Goal: Information Seeking & Learning: Find specific fact

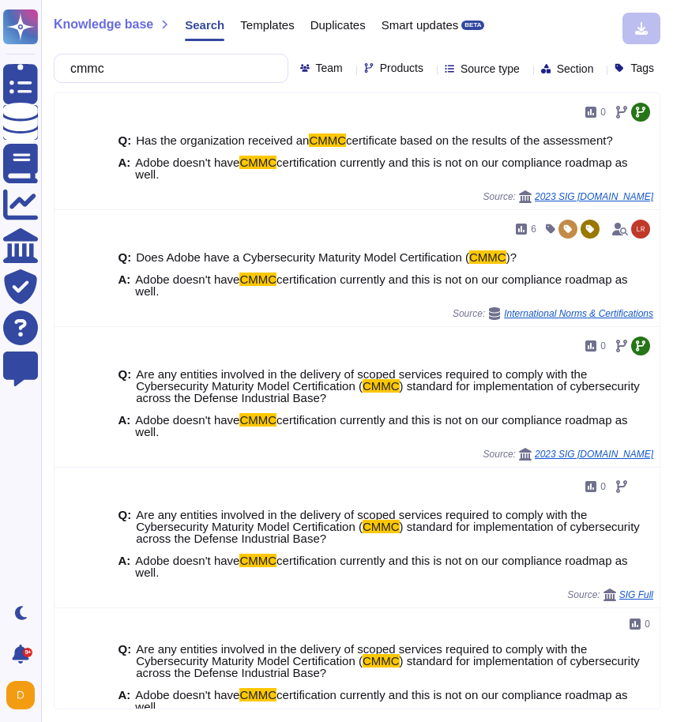
click at [126, 65] on input "cmmc" at bounding box center [166, 68] width 209 height 28
click at [380, 73] on span "Products" at bounding box center [401, 67] width 43 height 11
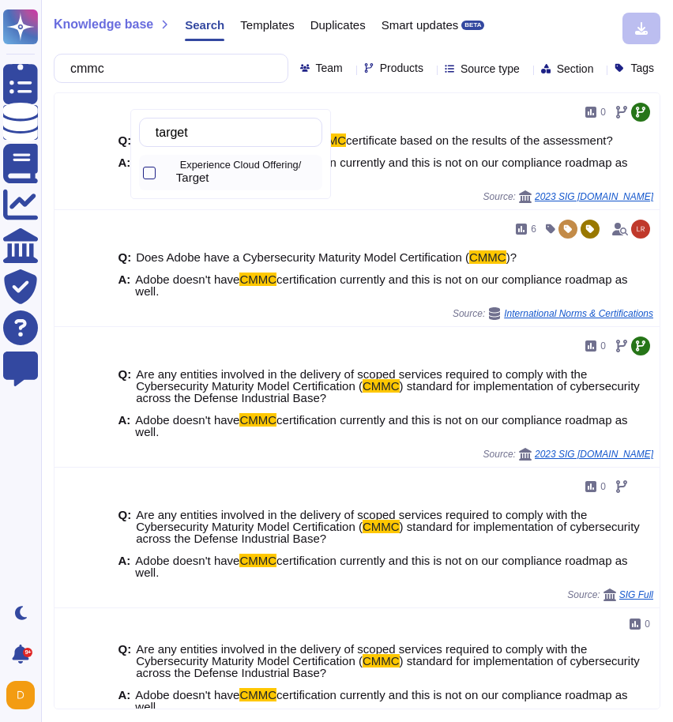
click at [199, 177] on span "Target" at bounding box center [192, 178] width 33 height 14
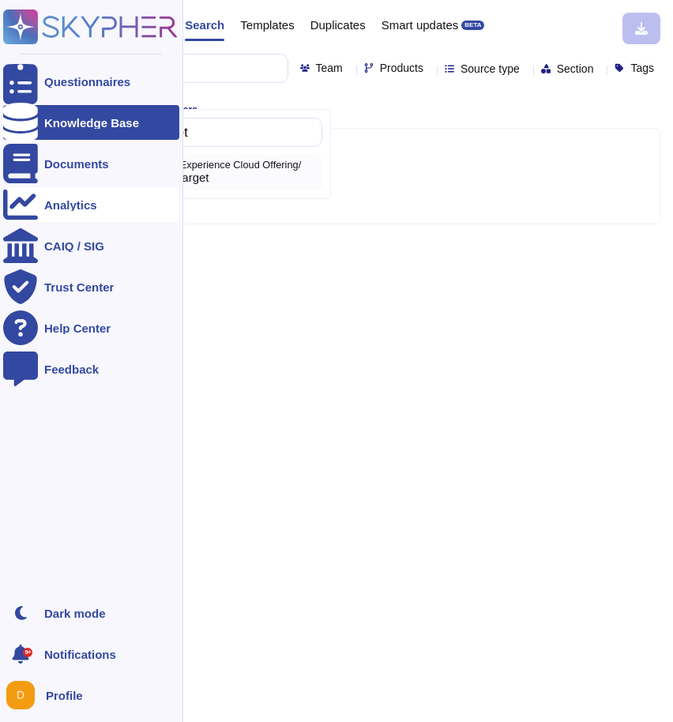
type input "target"
click at [300, 140] on input "target" at bounding box center [235, 132] width 174 height 28
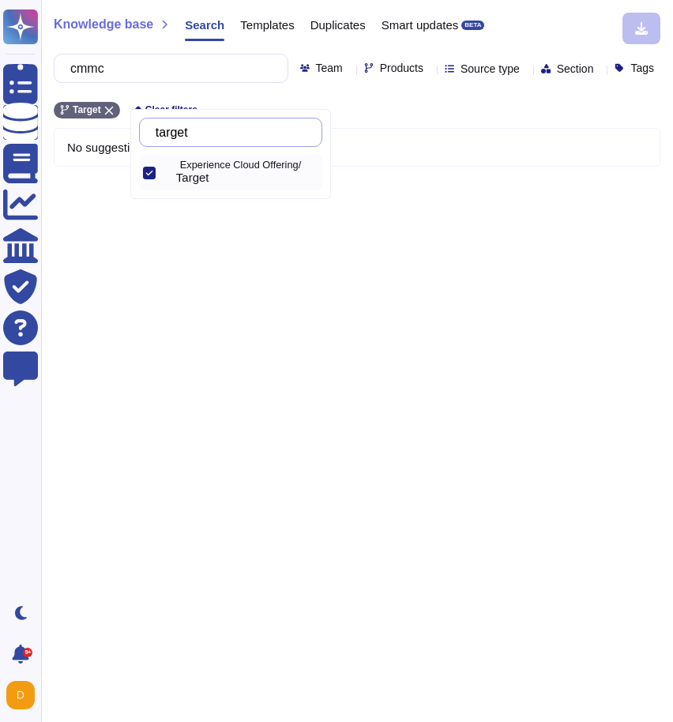
click at [300, 140] on input "target" at bounding box center [235, 132] width 174 height 28
click at [286, 131] on input "target" at bounding box center [235, 132] width 174 height 28
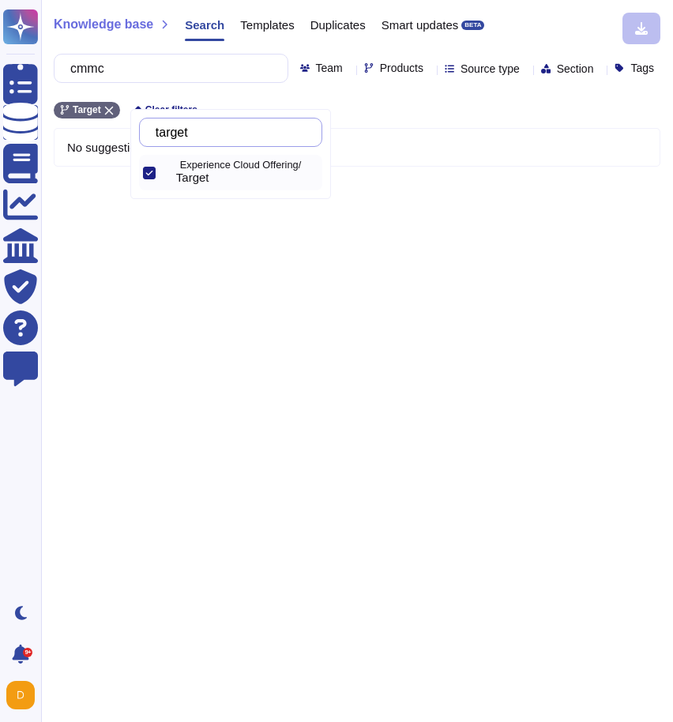
click at [286, 131] on input "target" at bounding box center [235, 132] width 174 height 28
click at [219, 120] on input "target" at bounding box center [235, 132] width 174 height 28
click at [164, 71] on input "cmmc" at bounding box center [166, 68] width 209 height 28
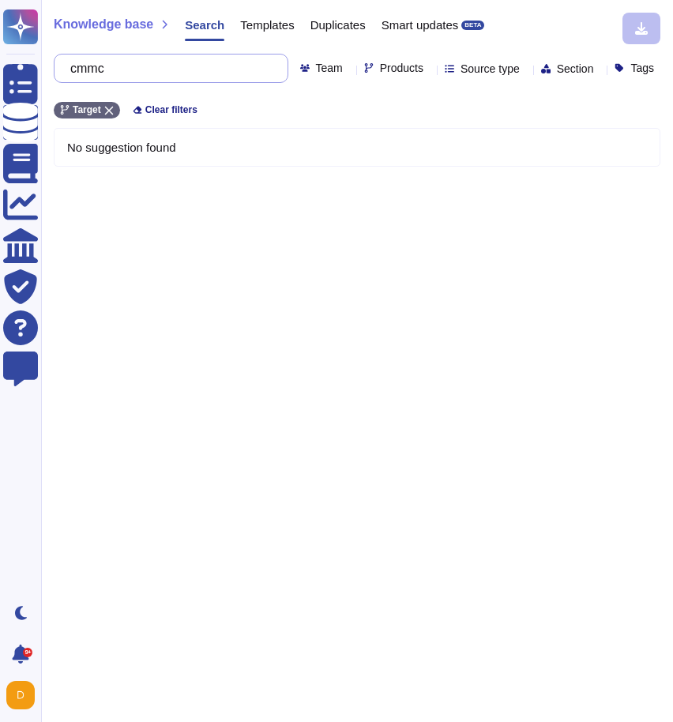
paste input "How does a user see all information this tool/service/product has or knows abou…"
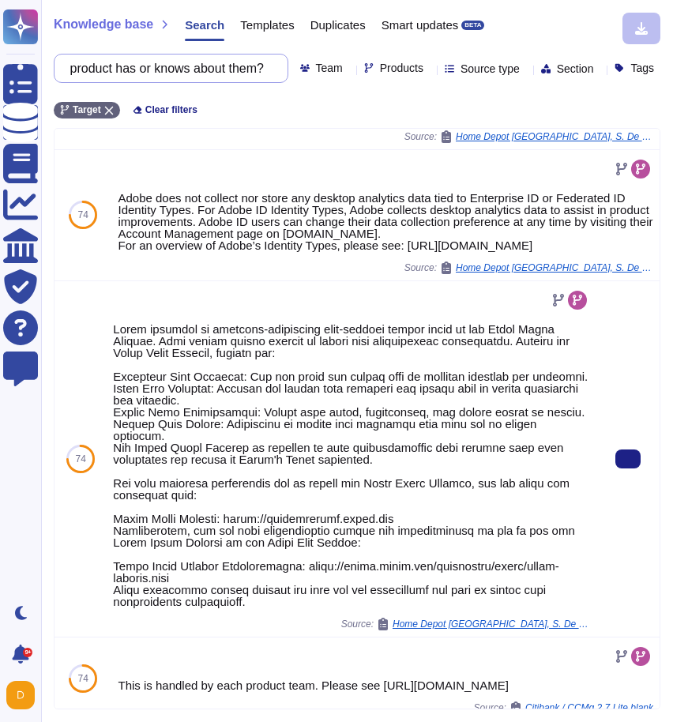
scroll to position [742, 0]
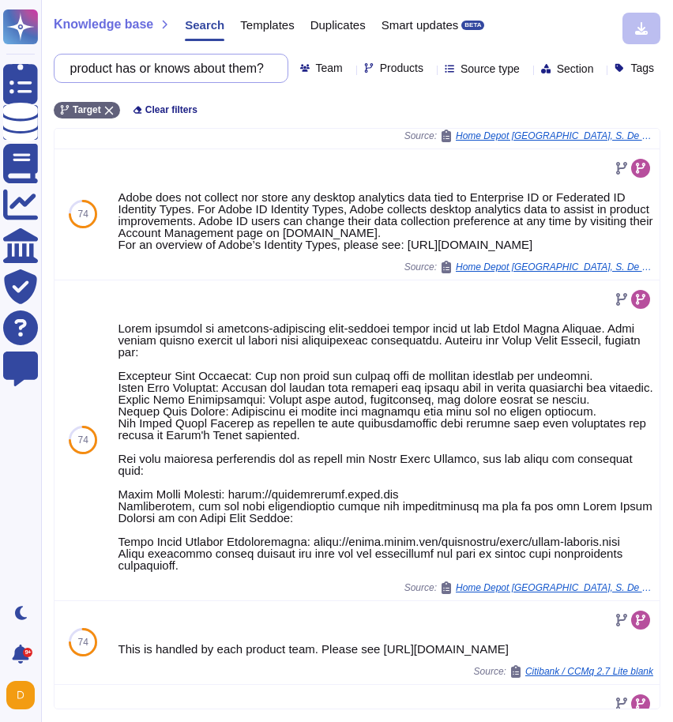
click at [213, 69] on input "How does a user see all information this tool/service/product has or knows abou…" at bounding box center [166, 68] width 209 height 28
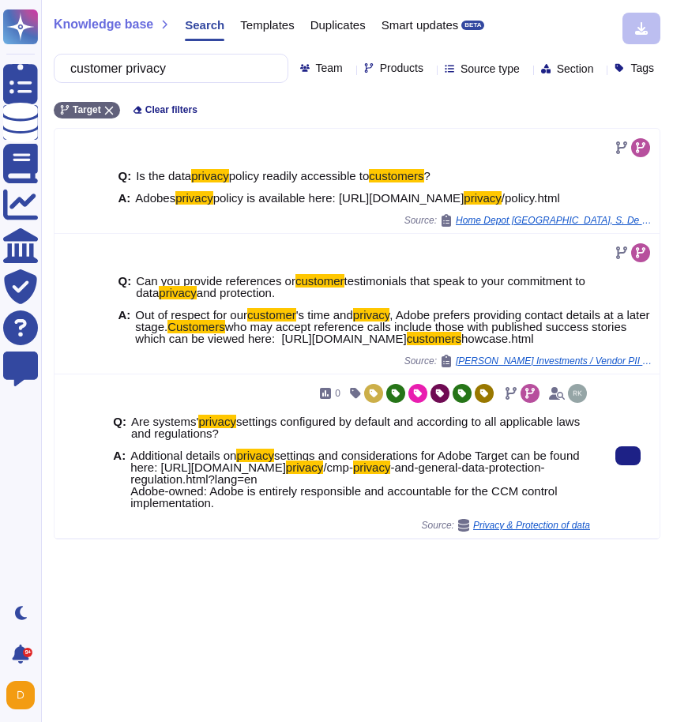
click at [607, 476] on div at bounding box center [627, 455] width 63 height 163
click at [617, 465] on button at bounding box center [627, 455] width 25 height 19
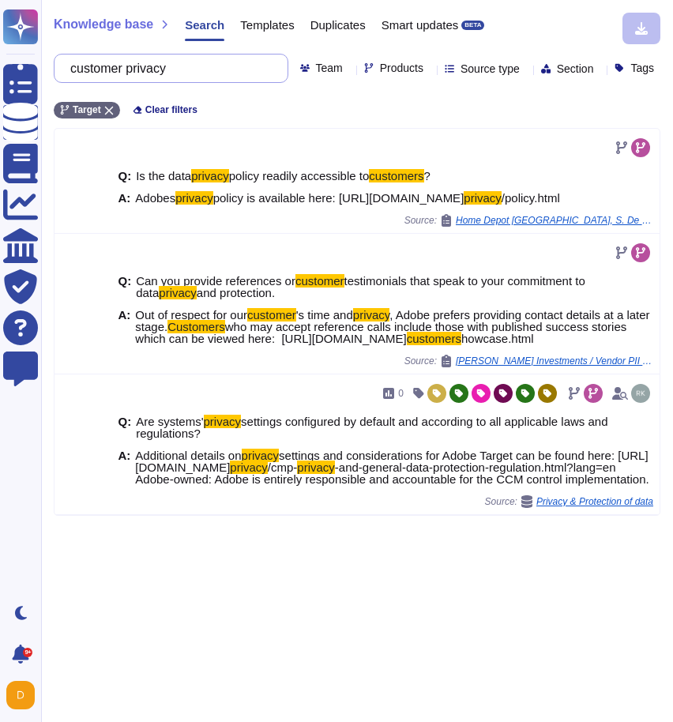
click at [182, 65] on input "customer privacy" at bounding box center [166, 68] width 209 height 28
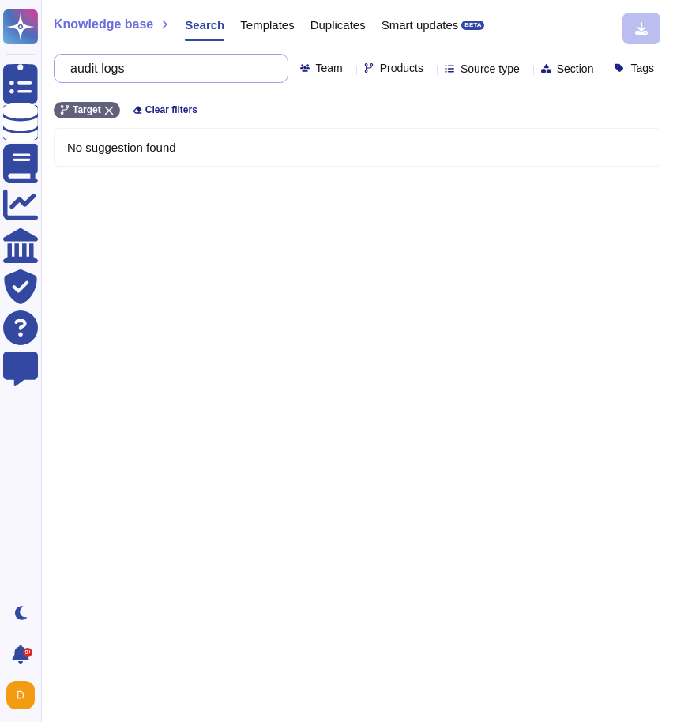
click at [212, 74] on input "audit logs" at bounding box center [166, 68] width 209 height 28
type input "logs"
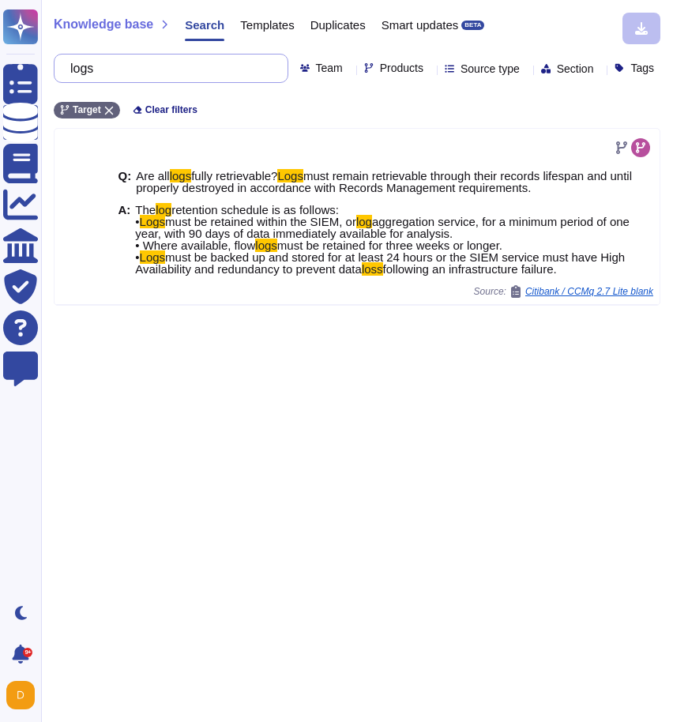
drag, startPoint x: 114, startPoint y: 73, endPoint x: 54, endPoint y: 73, distance: 60.8
click at [54, 73] on div "logs" at bounding box center [171, 68] width 234 height 29
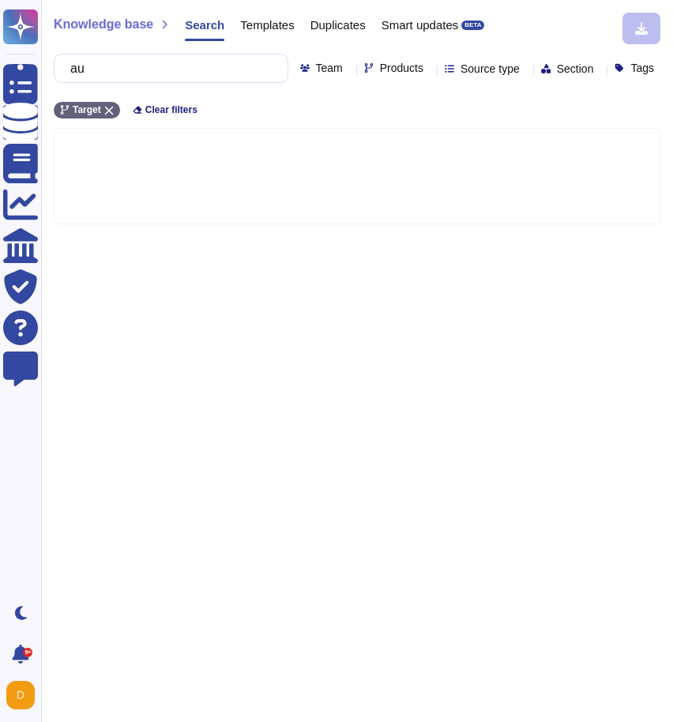
type input "a"
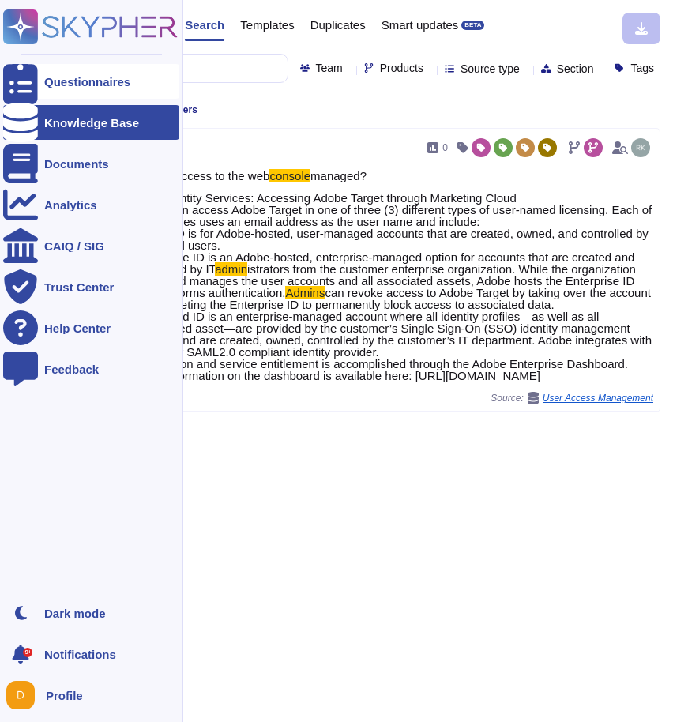
drag, startPoint x: 184, startPoint y: 69, endPoint x: 28, endPoint y: 69, distance: 156.3
click at [28, 69] on div "Questionnaires Knowledge Base Documents Analytics CAIQ / SIG Trust Center Help …" at bounding box center [336, 361] width 673 height 722
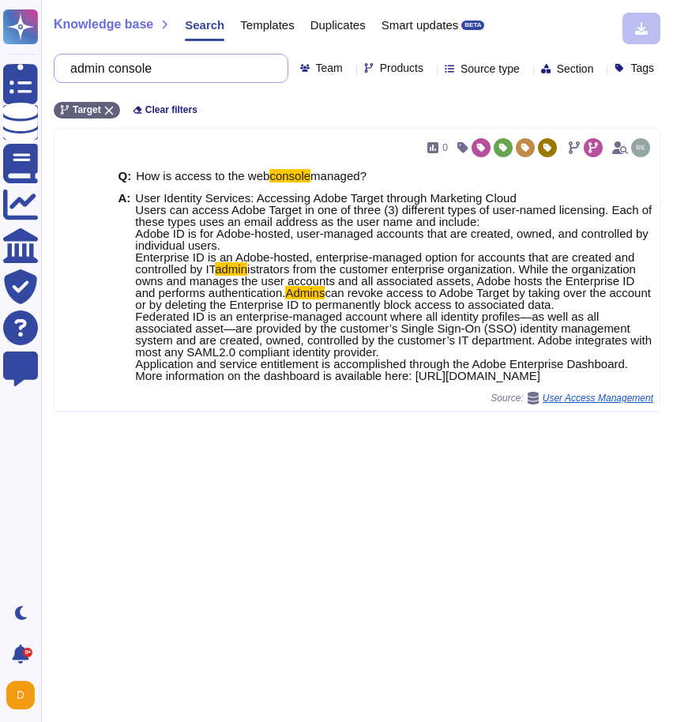
click at [136, 67] on input "admin console" at bounding box center [166, 68] width 209 height 28
paste input "How does a user see all information this tool/service/product has or knows abou…"
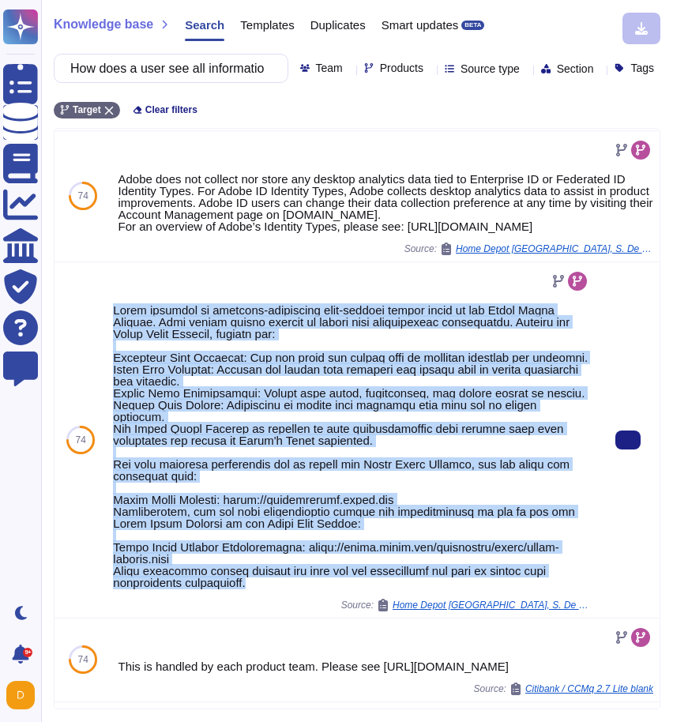
drag, startPoint x: 257, startPoint y: 625, endPoint x: 107, endPoint y: 339, distance: 323.1
click at [107, 339] on div "Source: Home Depot [GEOGRAPHIC_DATA], S. De [PERSON_NAME] De C.V. / THDM SaaS A…" at bounding box center [351, 439] width 489 height 355
copy div "Adobe provides an internet-accessible self-service portal known as the Adobe Ad…"
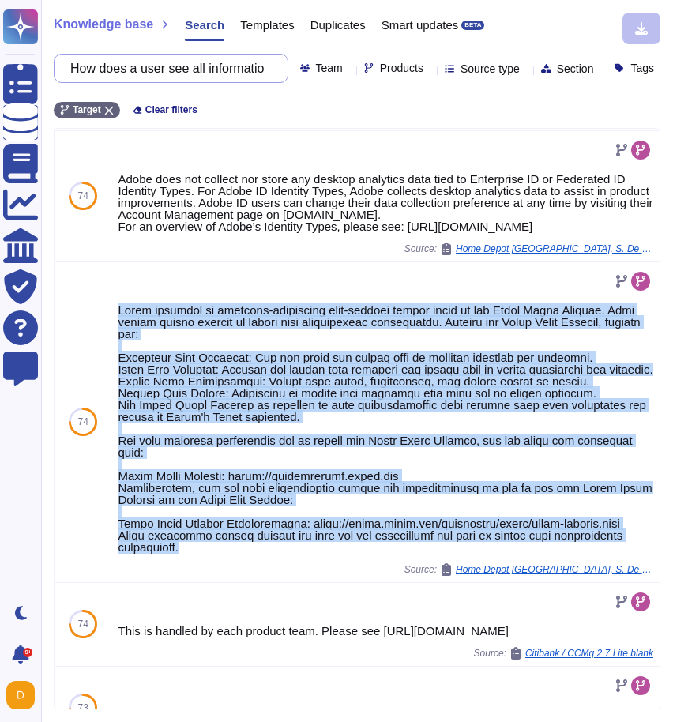
click at [163, 66] on input "How does a user see all information this tool/service/product has or knows abou…" at bounding box center [166, 68] width 209 height 28
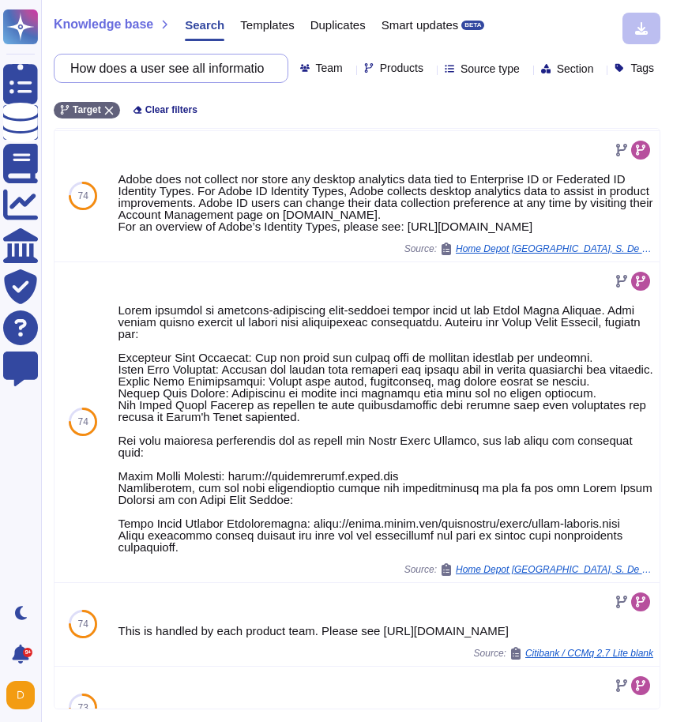
click at [163, 66] on input "How does a user see all information this tool/service/product has or knows abou…" at bounding box center [166, 68] width 209 height 28
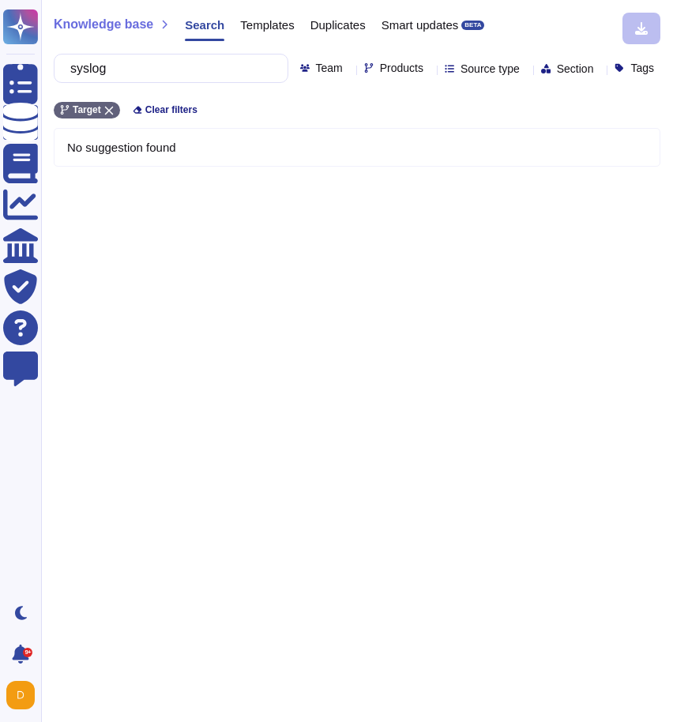
type input "syslog"
click at [380, 73] on span "Products" at bounding box center [401, 67] width 43 height 11
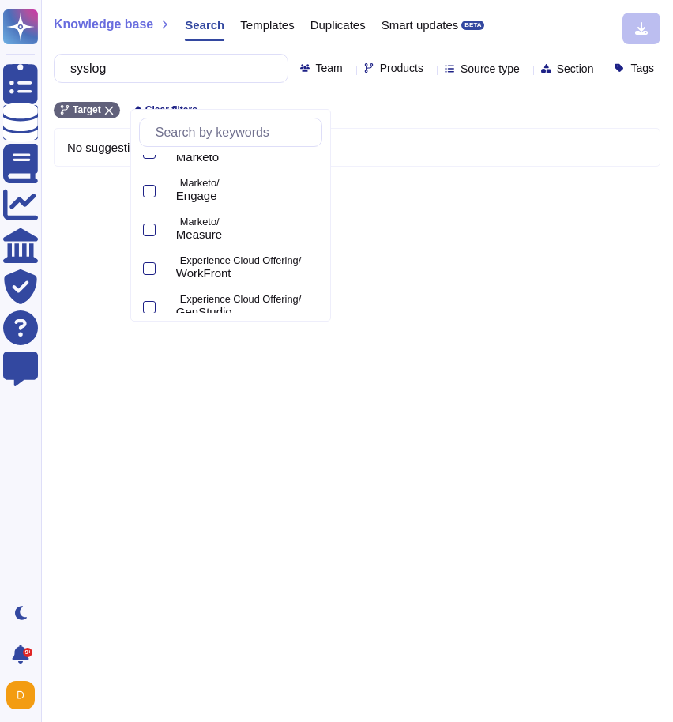
scroll to position [806, 0]
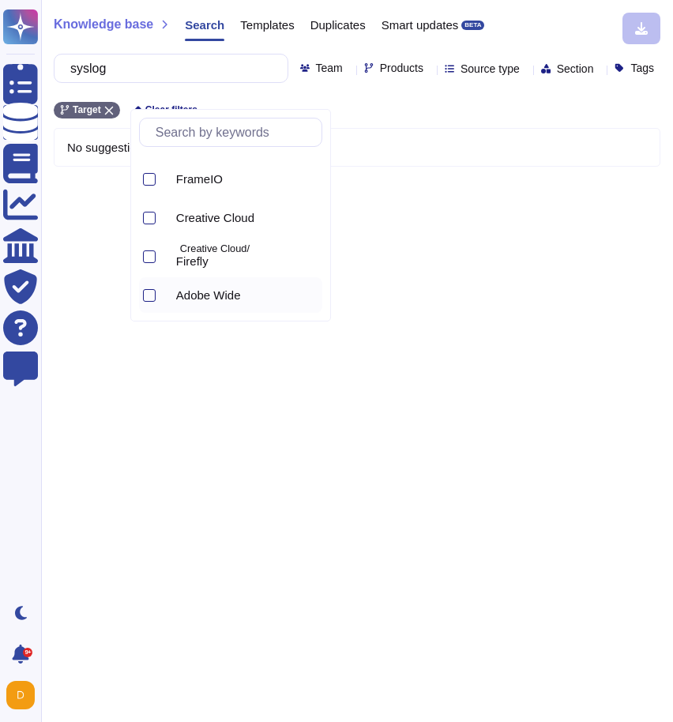
click at [167, 296] on icon at bounding box center [167, 296] width 0 height 0
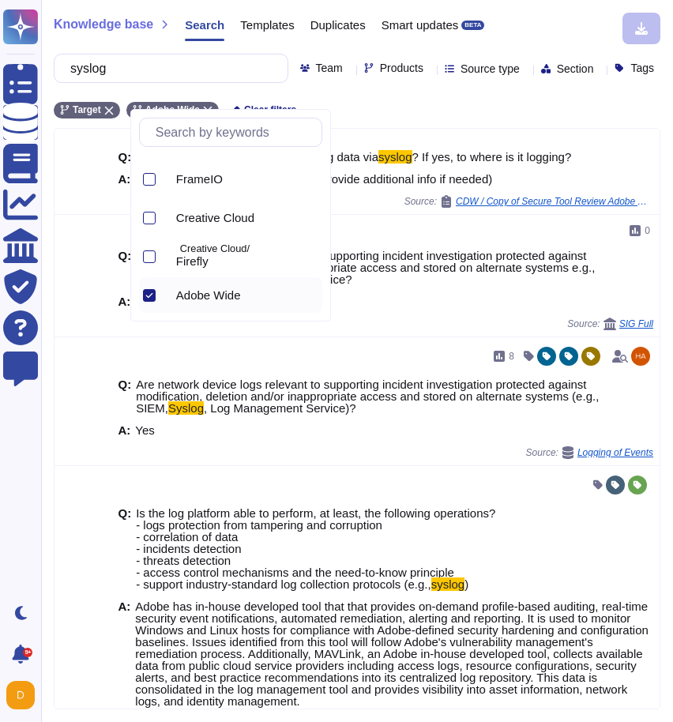
click at [485, 109] on div "Knowledge base Search Templates Duplicates Smart updates BETA syslog Team Produ…" at bounding box center [357, 361] width 632 height 722
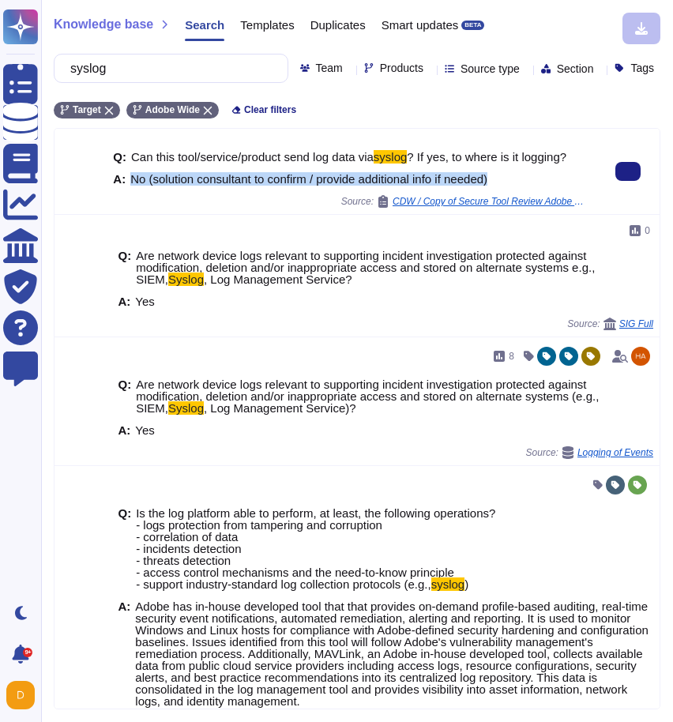
drag, startPoint x: 519, startPoint y: 197, endPoint x: 127, endPoint y: 201, distance: 391.6
click at [127, 185] on div "A: No (solution consultant to confirm / provide additional info if needed)" at bounding box center [351, 179] width 477 height 12
copy div "No (solution consultant to confirm / provide additional info if needed)"
